Goal: Communication & Community: Share content

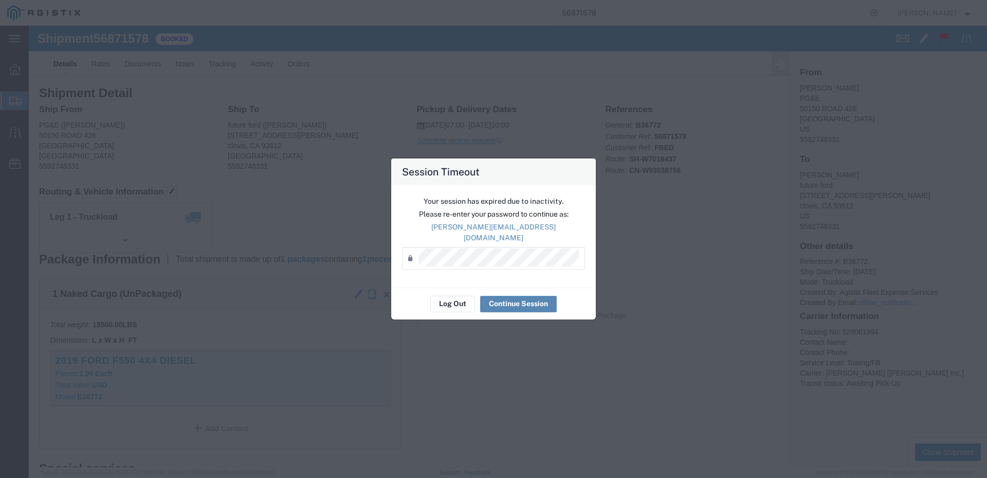
click at [531, 300] on button "Continue Session" at bounding box center [518, 304] width 77 height 16
click at [504, 297] on button "Continue Session" at bounding box center [518, 304] width 77 height 16
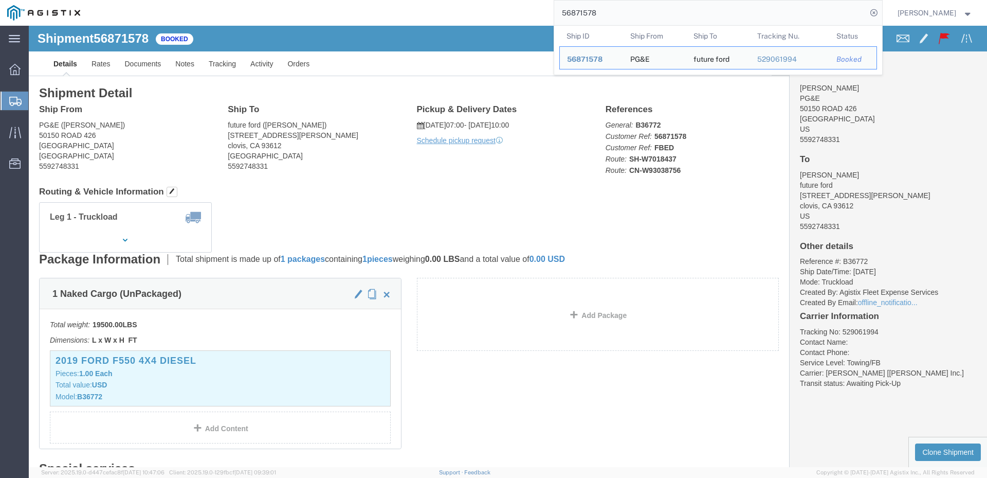
drag, startPoint x: 646, startPoint y: 13, endPoint x: 527, endPoint y: 18, distance: 119.3
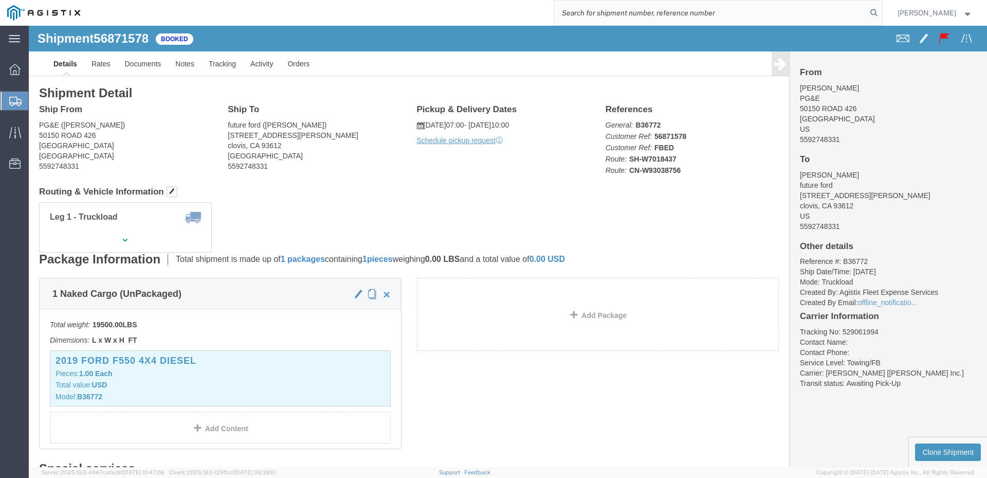
paste input "56870379"
type input "56870379"
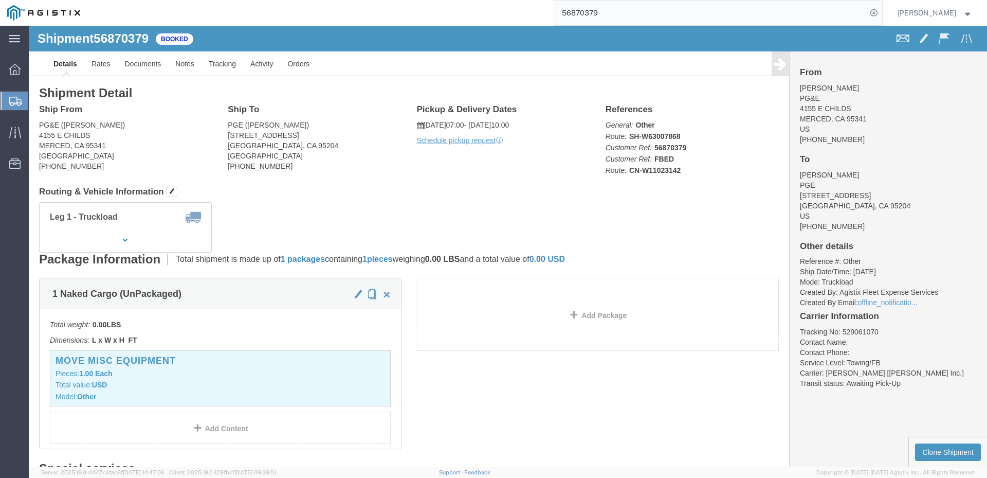
click span
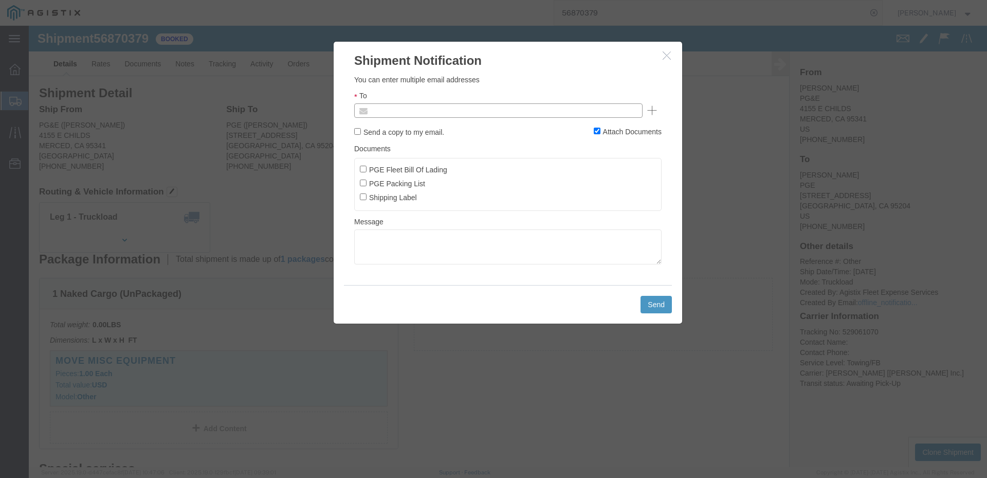
click input "text"
type input "[EMAIL_ADDRESS][DOMAIN_NAME]"
click input "PGE Fleet Bill Of Lading"
checkbox input "true"
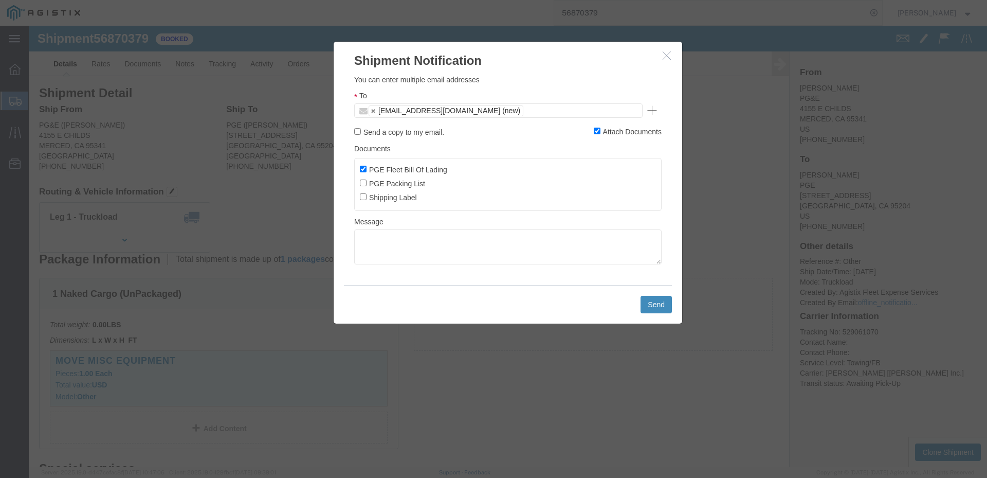
click button "Send"
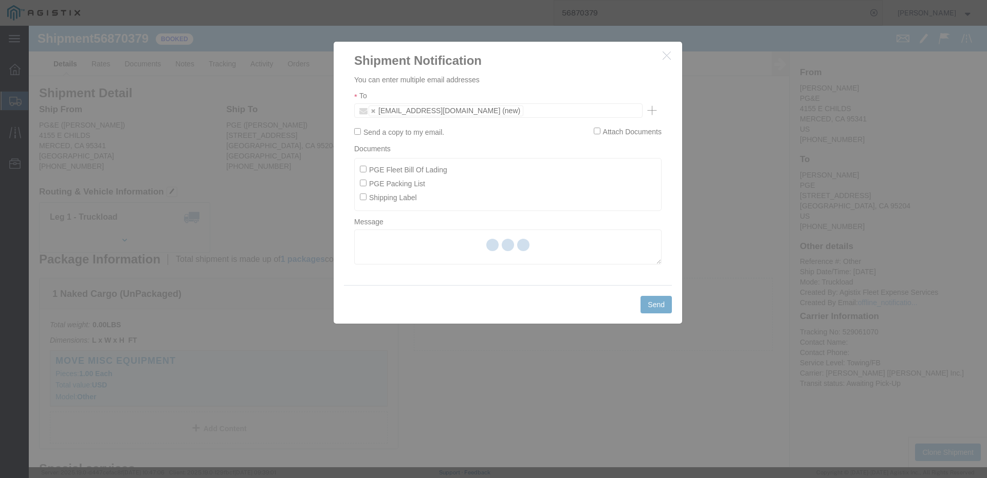
checkbox input "false"
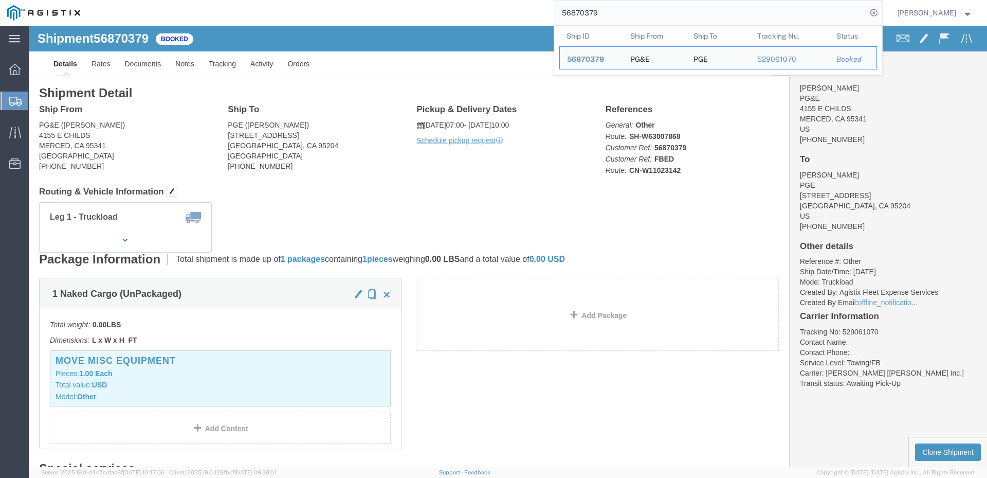
click at [632, 11] on input "56870379" at bounding box center [710, 13] width 313 height 25
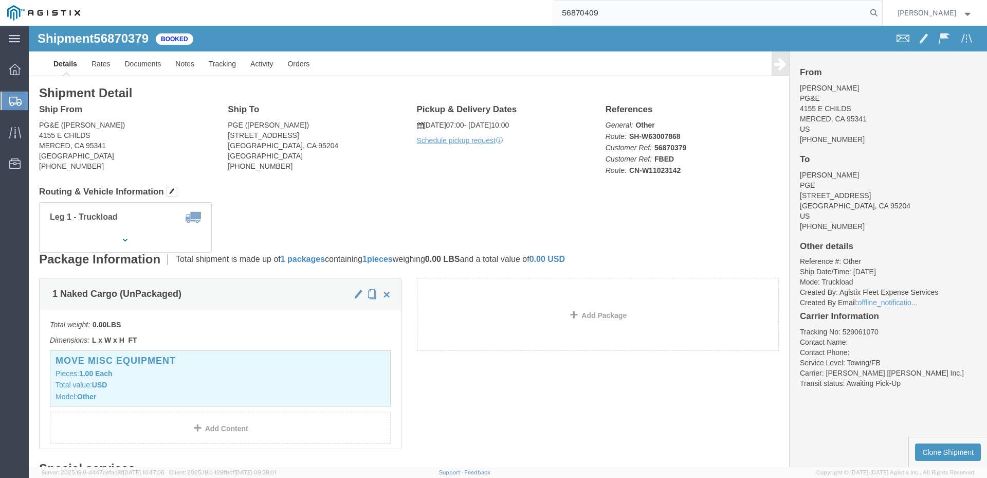
type input "56870409"
click span
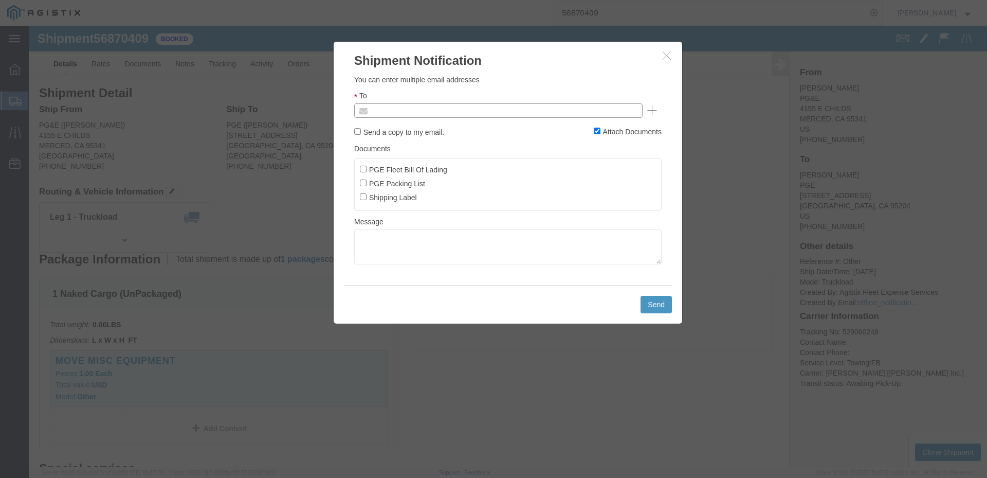
click input "text"
type input "[EMAIL_ADDRESS][DOMAIN_NAME]"
click input "PGE Fleet Bill Of Lading"
checkbox input "true"
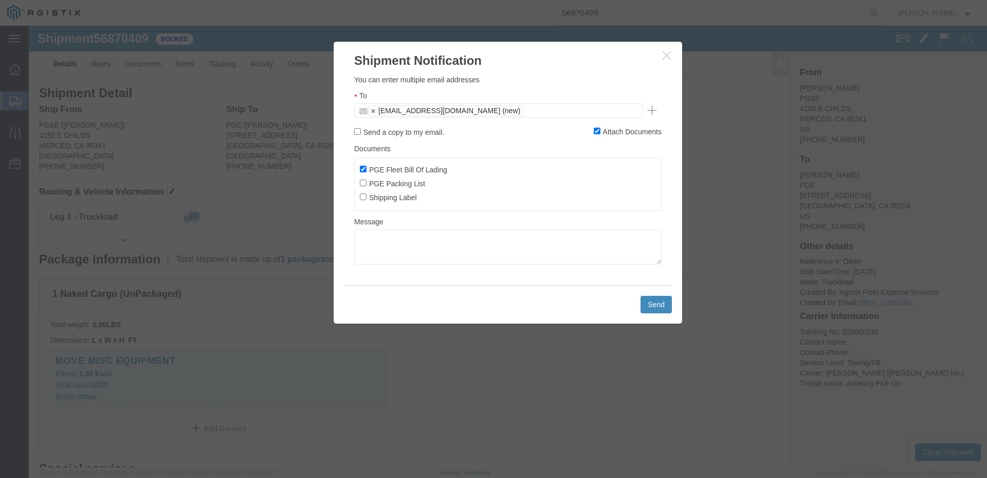
click button "Send"
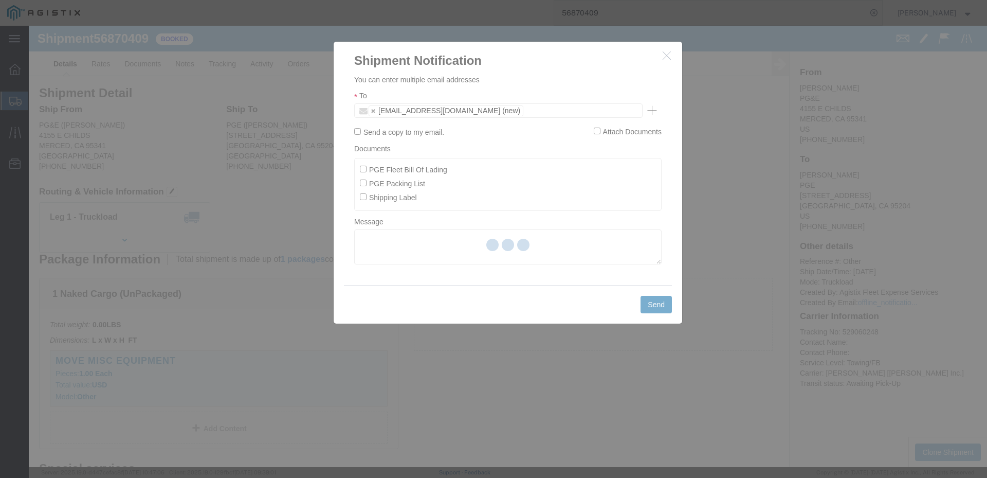
checkbox input "false"
